Goal: Book appointment/travel/reservation

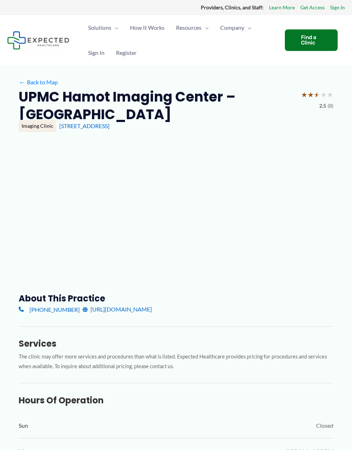
type input "**********"
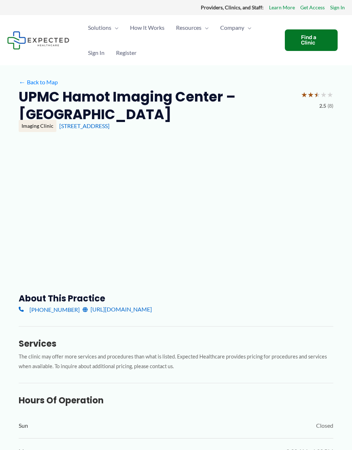
type input "**********"
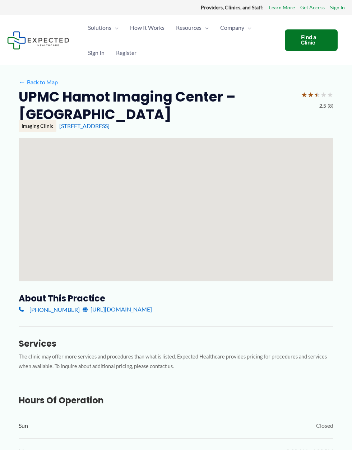
click at [59, 102] on h2 "UPMC Hamot Imaging Center – [GEOGRAPHIC_DATA]" at bounding box center [157, 106] width 276 height 36
